Goal: Information Seeking & Learning: Learn about a topic

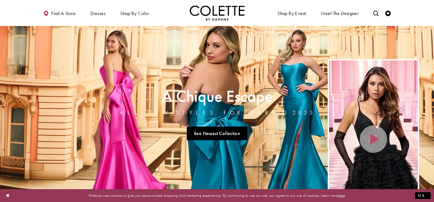
click at [377, 13] on icon "Toggle search" at bounding box center [375, 13] width 5 height 5
click at [357, 13] on input "Search" at bounding box center [348, 13] width 66 height 8
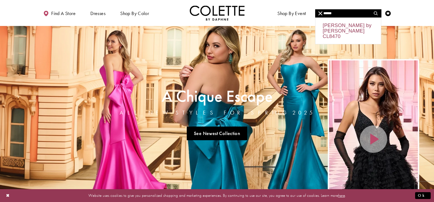
click at [354, 29] on div "[PERSON_NAME] by [PERSON_NAME] CL8470" at bounding box center [348, 31] width 65 height 26
type input "**********"
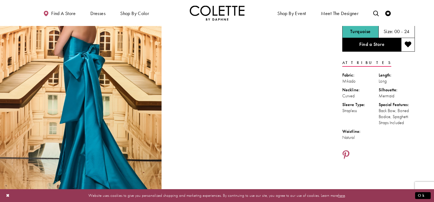
scroll to position [82, 0]
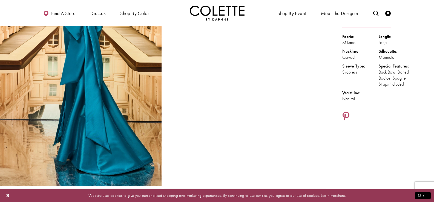
click at [243, 101] on div at bounding box center [245, 65] width 162 height 242
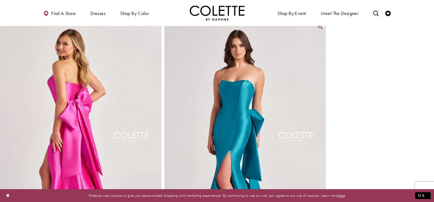
scroll to position [247, 0]
